Goal: Transaction & Acquisition: Book appointment/travel/reservation

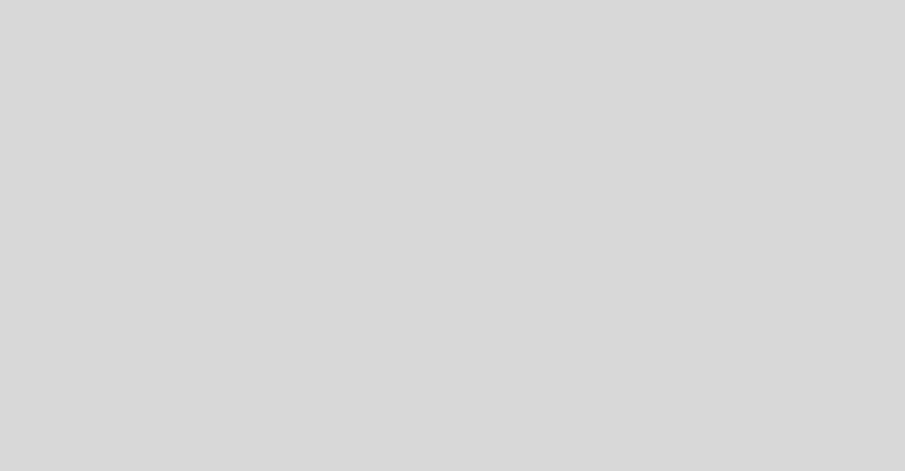
select select "es"
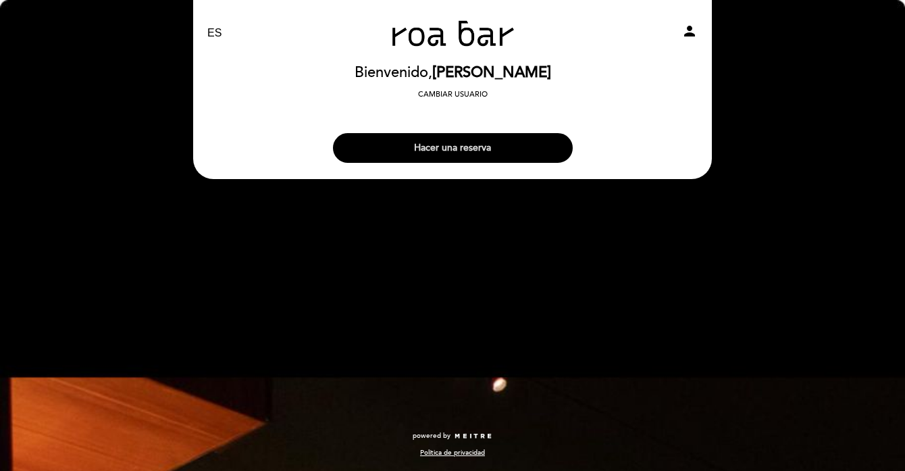
click at [462, 149] on button "Hacer una reserva" at bounding box center [453, 148] width 240 height 30
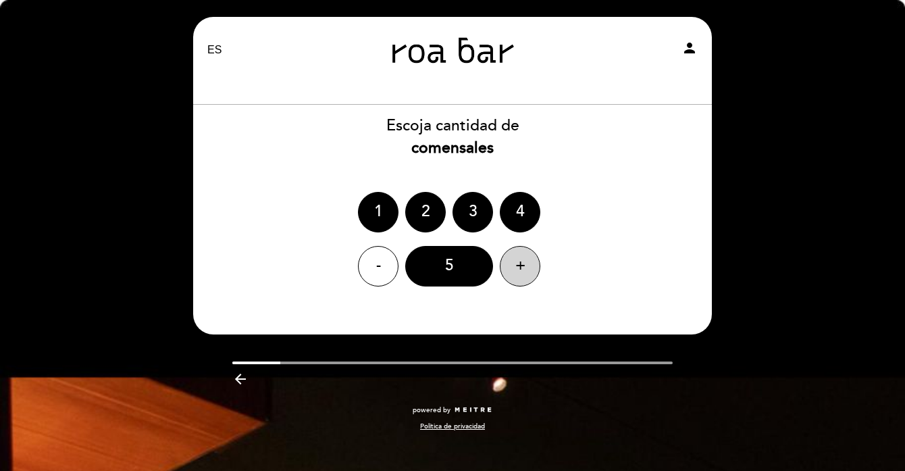
click at [516, 258] on div "+" at bounding box center [520, 266] width 41 height 41
click at [459, 266] on div "7" at bounding box center [449, 266] width 88 height 41
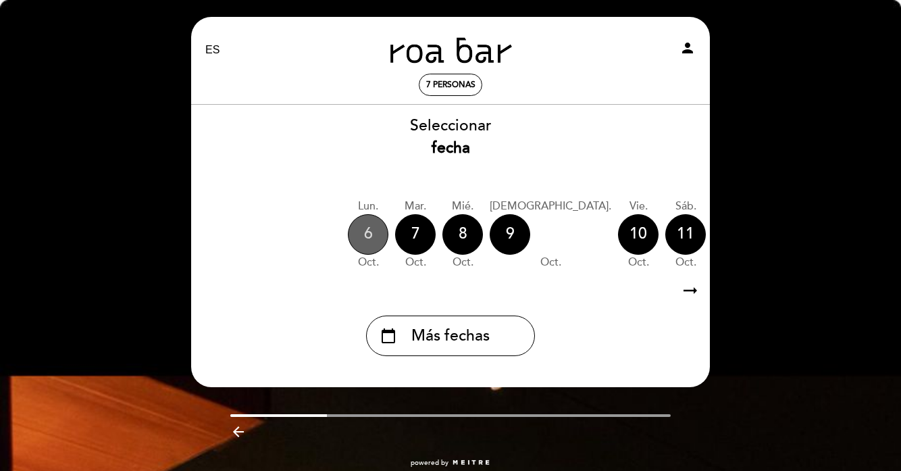
click at [375, 228] on div "6" at bounding box center [368, 234] width 41 height 41
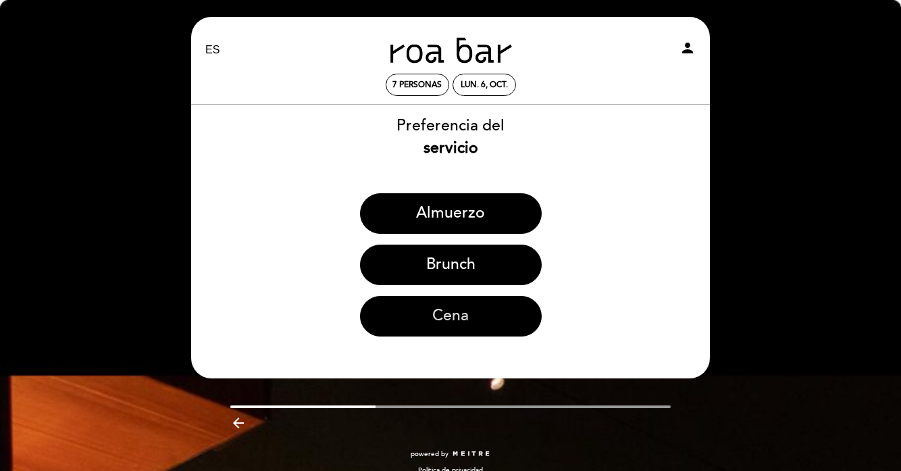
click at [469, 315] on button "Cena" at bounding box center [451, 316] width 182 height 41
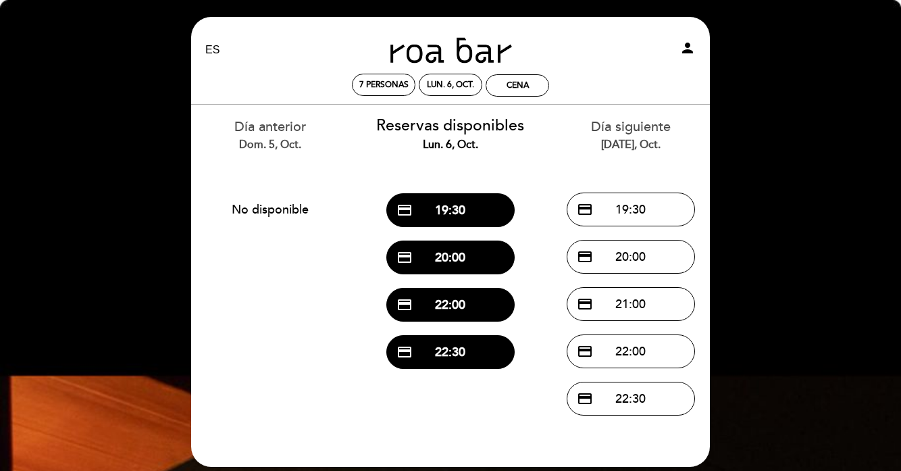
scroll to position [1, 0]
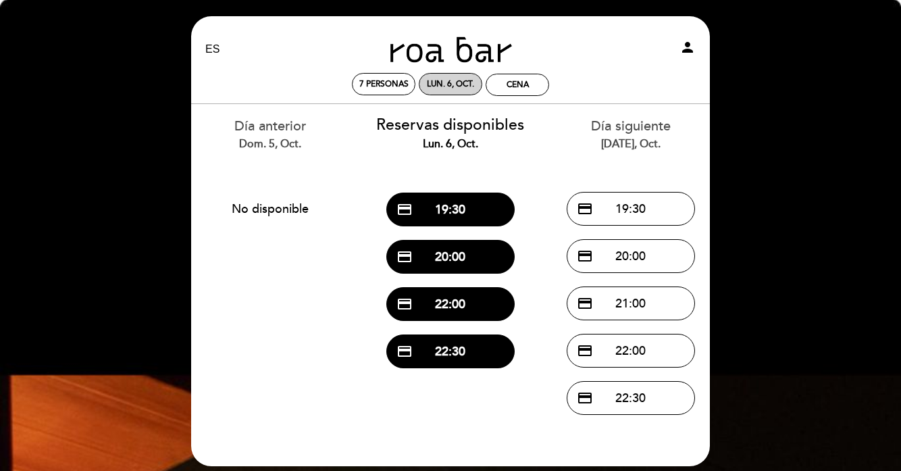
click at [447, 82] on div "lun. 6, oct." at bounding box center [450, 84] width 47 height 10
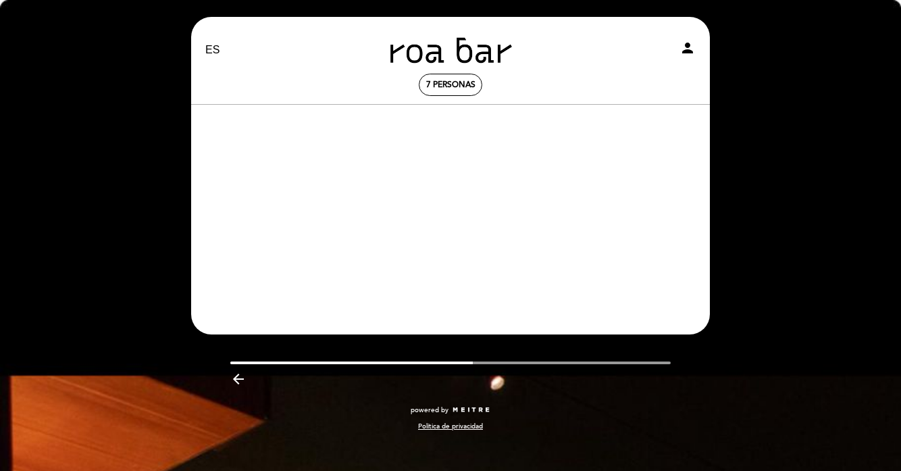
scroll to position [0, 0]
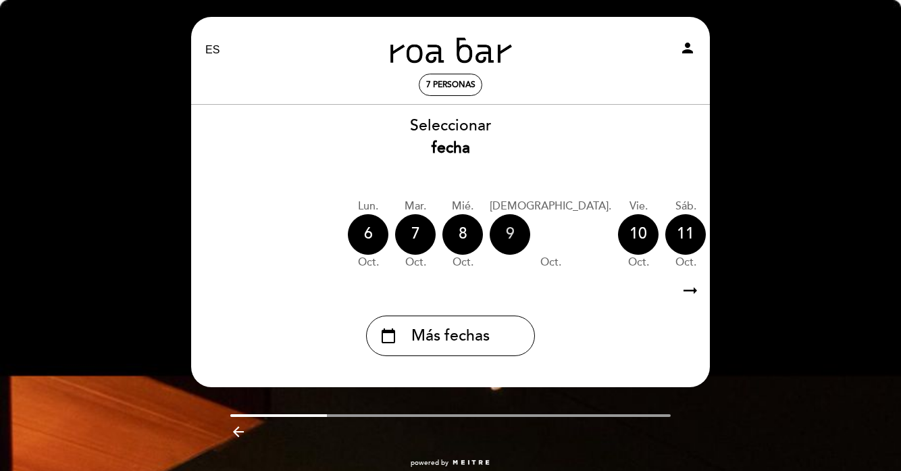
click at [501, 218] on div "9" at bounding box center [510, 234] width 41 height 41
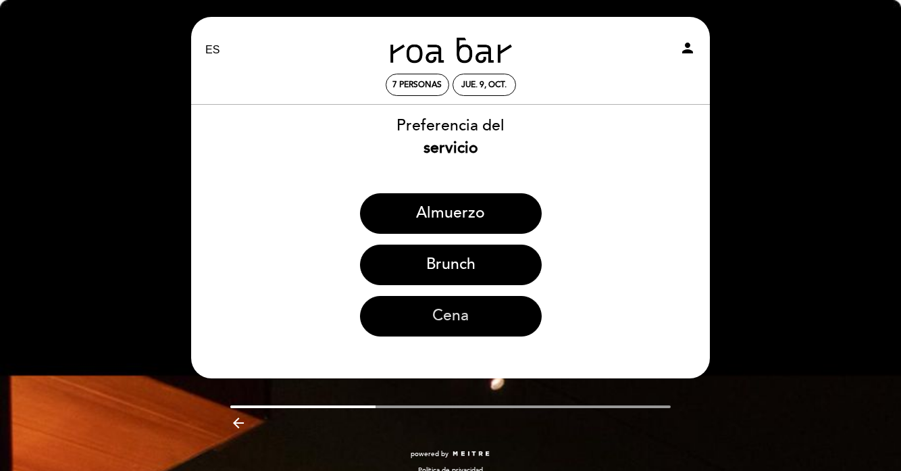
click at [479, 307] on button "Cena" at bounding box center [451, 316] width 182 height 41
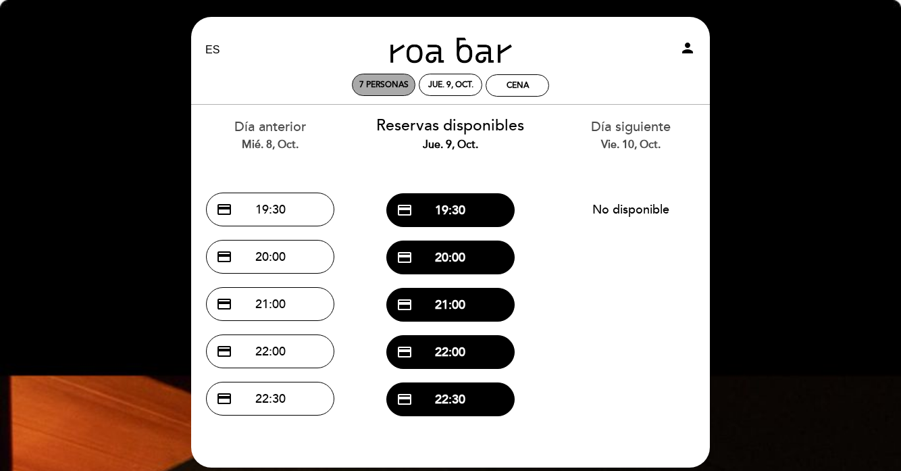
click at [374, 86] on span "7 personas" at bounding box center [383, 85] width 49 height 10
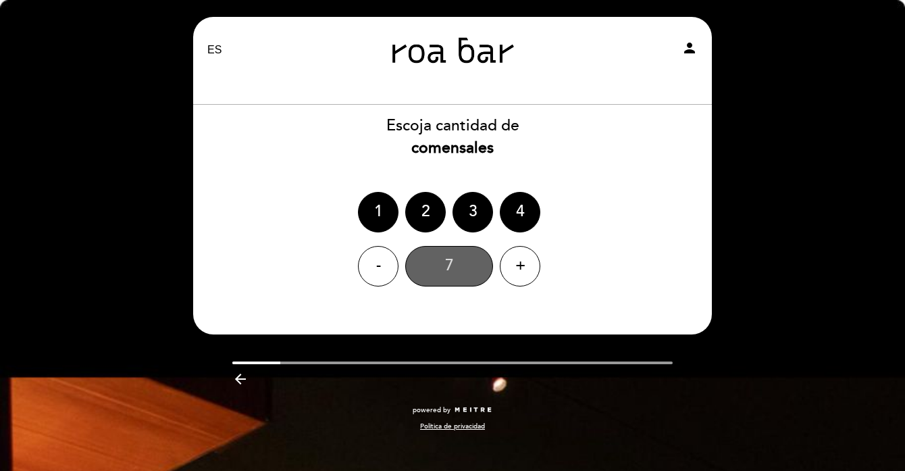
click at [462, 263] on div "7" at bounding box center [449, 266] width 88 height 41
